Goal: Task Accomplishment & Management: Use online tool/utility

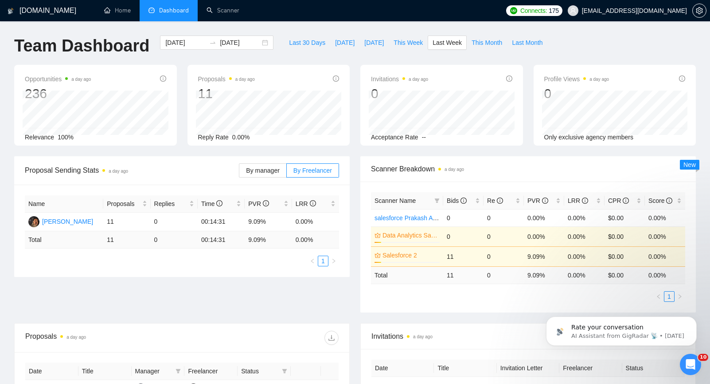
click at [157, 12] on span "Dashboard" at bounding box center [169, 11] width 40 height 8
click at [224, 9] on link "Scanner" at bounding box center [223, 11] width 33 height 8
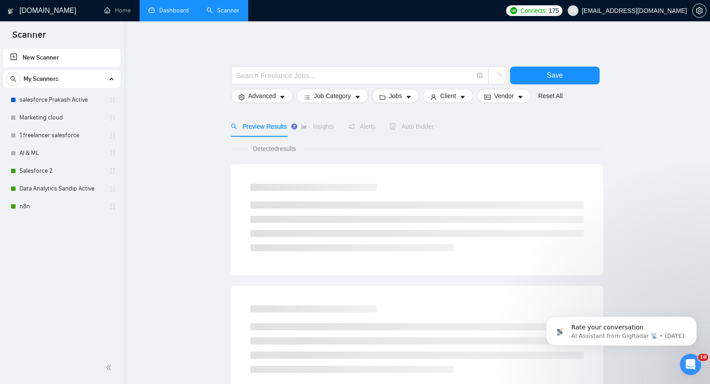
click at [158, 14] on link "Dashboard" at bounding box center [169, 11] width 40 height 8
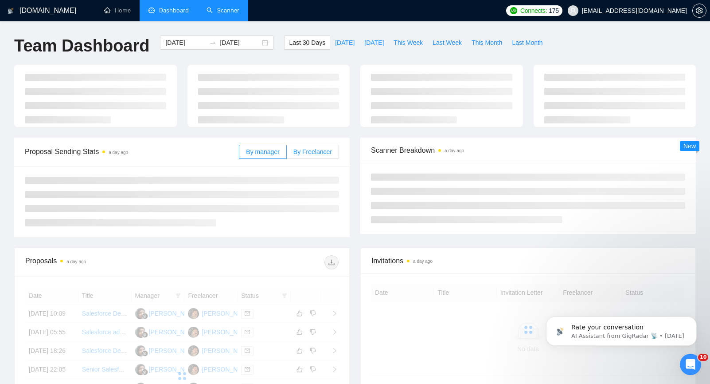
click at [313, 150] on span "By Freelancer" at bounding box center [313, 151] width 39 height 7
click at [287, 154] on input "By Freelancer" at bounding box center [287, 154] width 0 height 0
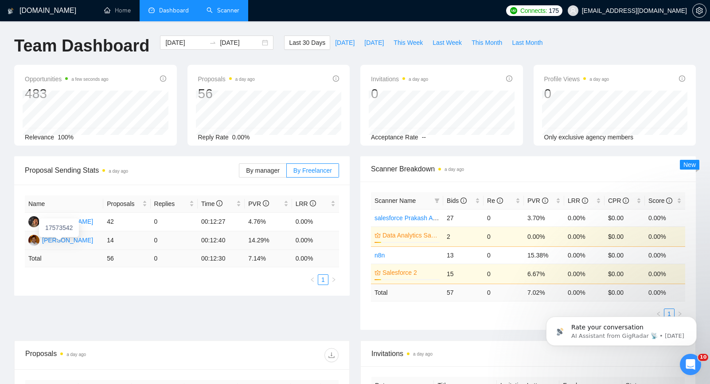
click at [72, 243] on div "[PERSON_NAME]" at bounding box center [67, 240] width 51 height 10
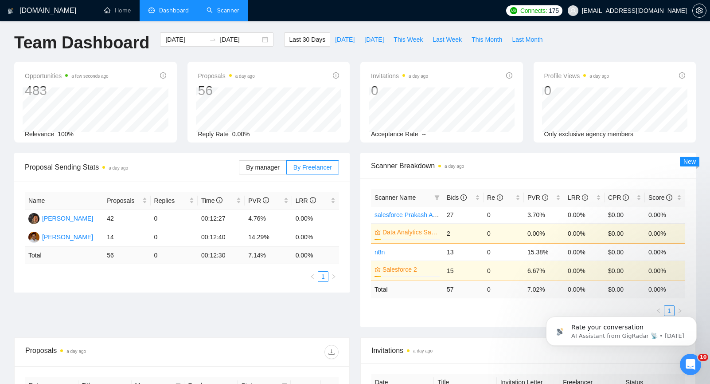
scroll to position [4, 0]
click at [379, 253] on link "n8n" at bounding box center [380, 251] width 10 height 7
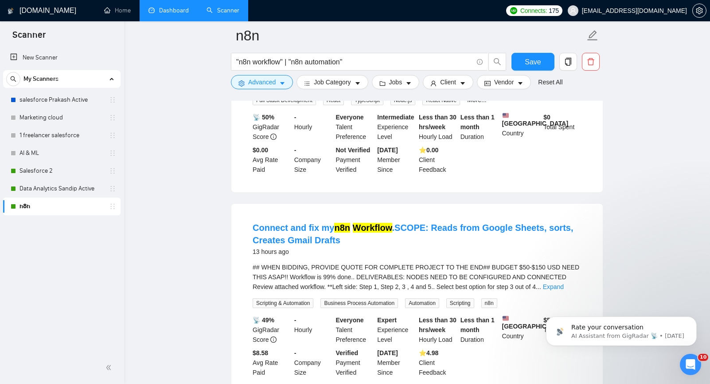
scroll to position [941, 0]
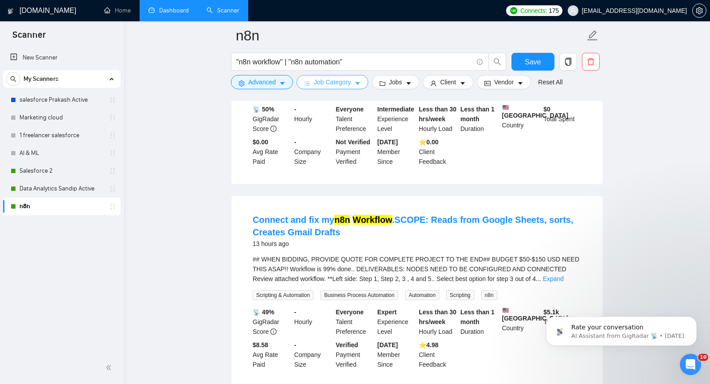
click at [350, 86] on button "Job Category" at bounding box center [332, 82] width 71 height 14
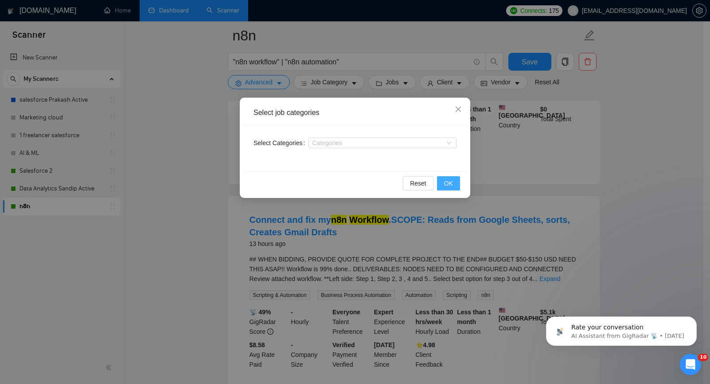
click at [457, 182] on button "OK" at bounding box center [448, 183] width 23 height 14
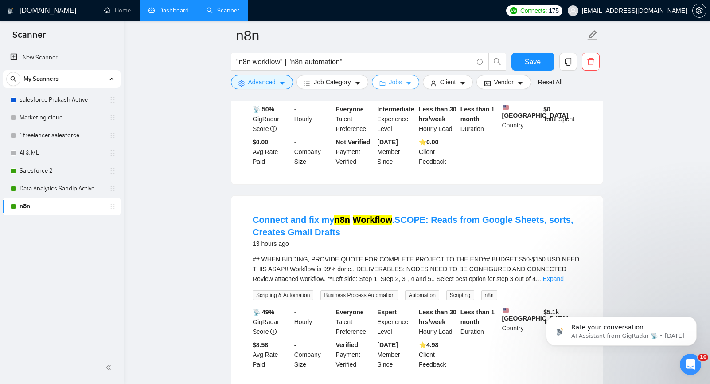
click at [407, 84] on button "Jobs" at bounding box center [396, 82] width 48 height 14
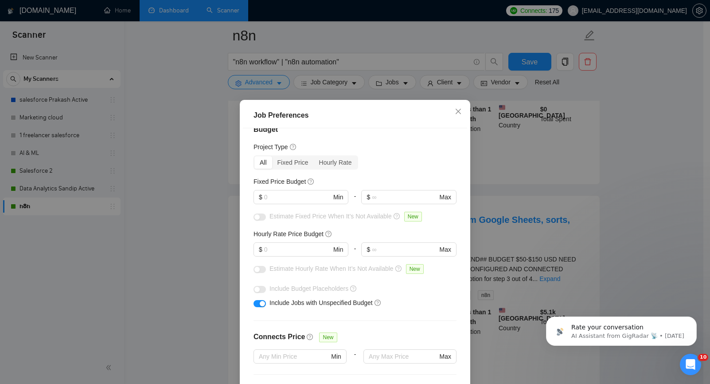
scroll to position [22, 0]
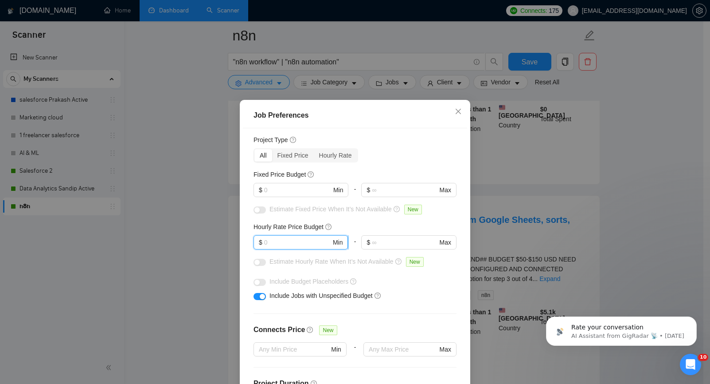
click at [295, 246] on input "text" at bounding box center [297, 242] width 67 height 10
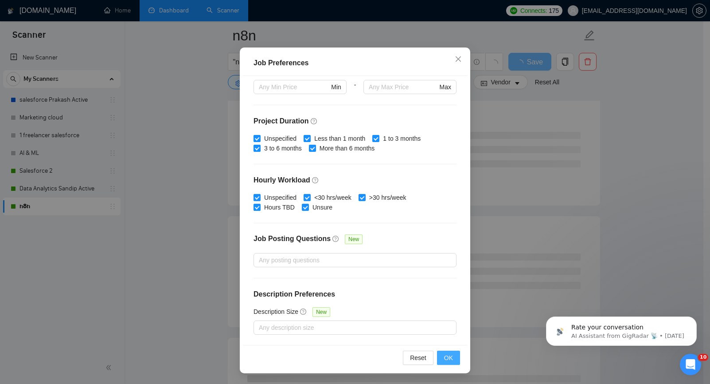
type input "14"
click at [440, 360] on button "OK" at bounding box center [448, 357] width 23 height 14
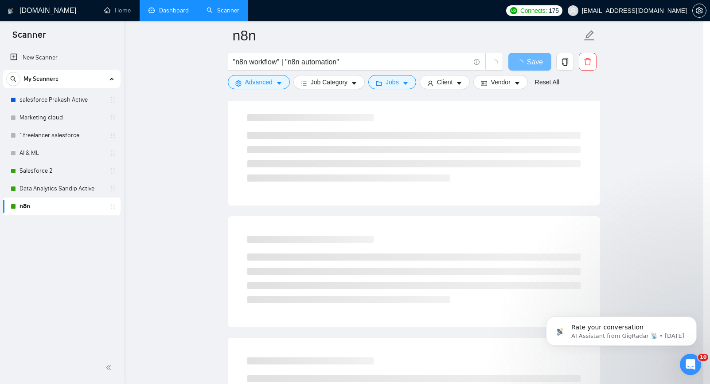
scroll to position [6, 0]
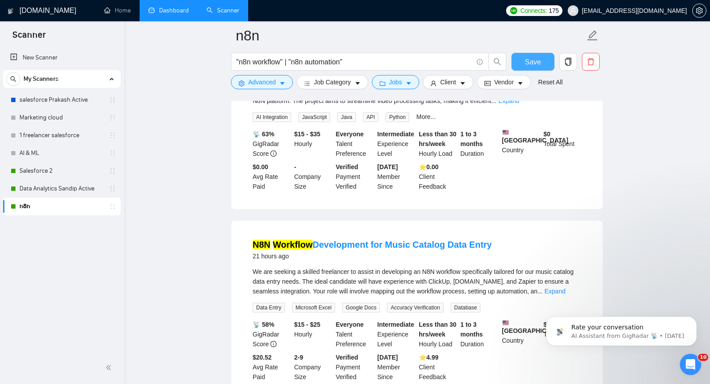
click at [536, 63] on span "Save" at bounding box center [533, 61] width 16 height 11
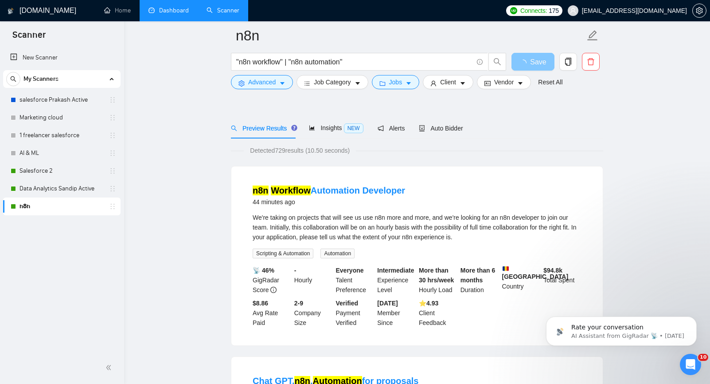
scroll to position [0, 0]
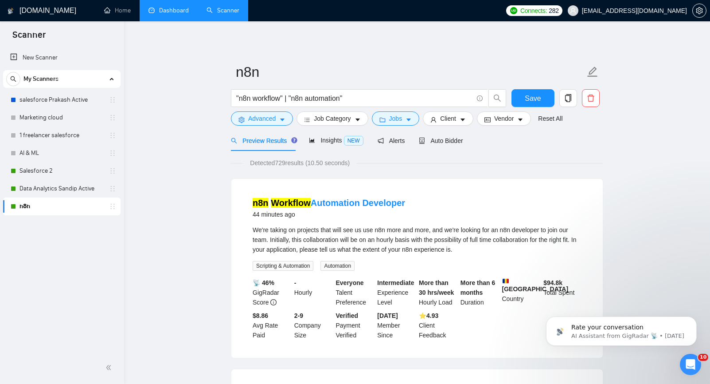
click at [460, 206] on div "n8n Workflow Automation Developer 44 minutes ago" at bounding box center [417, 207] width 329 height 23
click at [59, 191] on link "Data Analytics Sandip Active" at bounding box center [62, 189] width 84 height 18
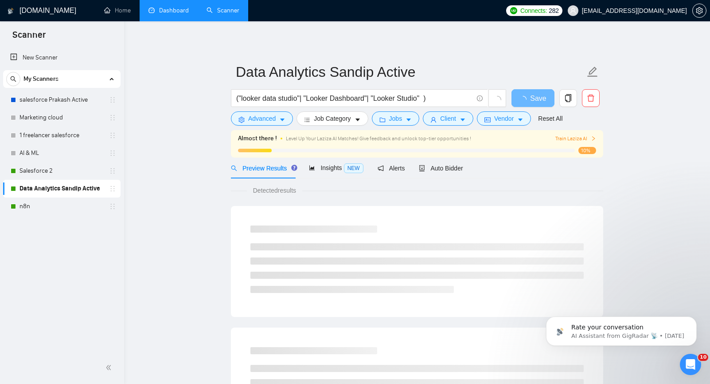
click at [164, 11] on link "Dashboard" at bounding box center [169, 11] width 40 height 8
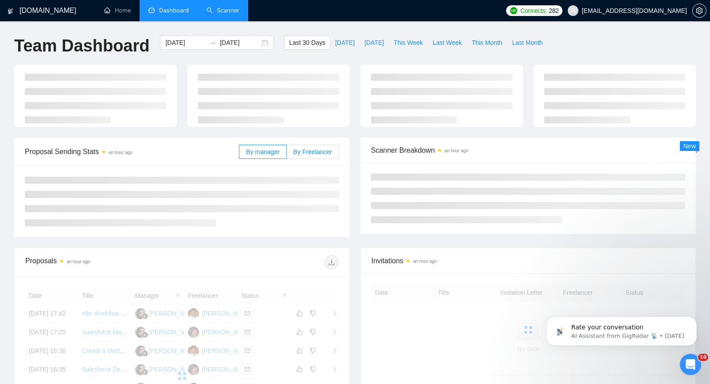
click at [321, 149] on span "By Freelancer" at bounding box center [313, 151] width 39 height 7
click at [287, 154] on input "By Freelancer" at bounding box center [287, 154] width 0 height 0
